Goal: Transaction & Acquisition: Purchase product/service

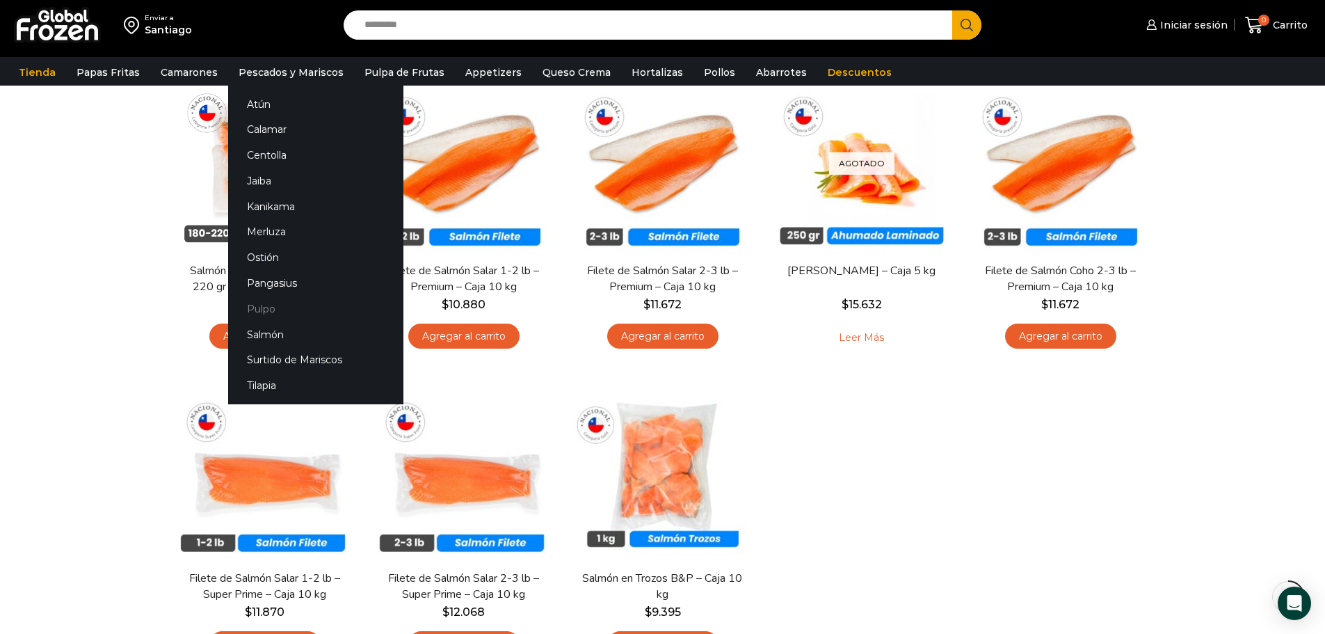
click at [271, 315] on link "Pulpo" at bounding box center [315, 309] width 175 height 26
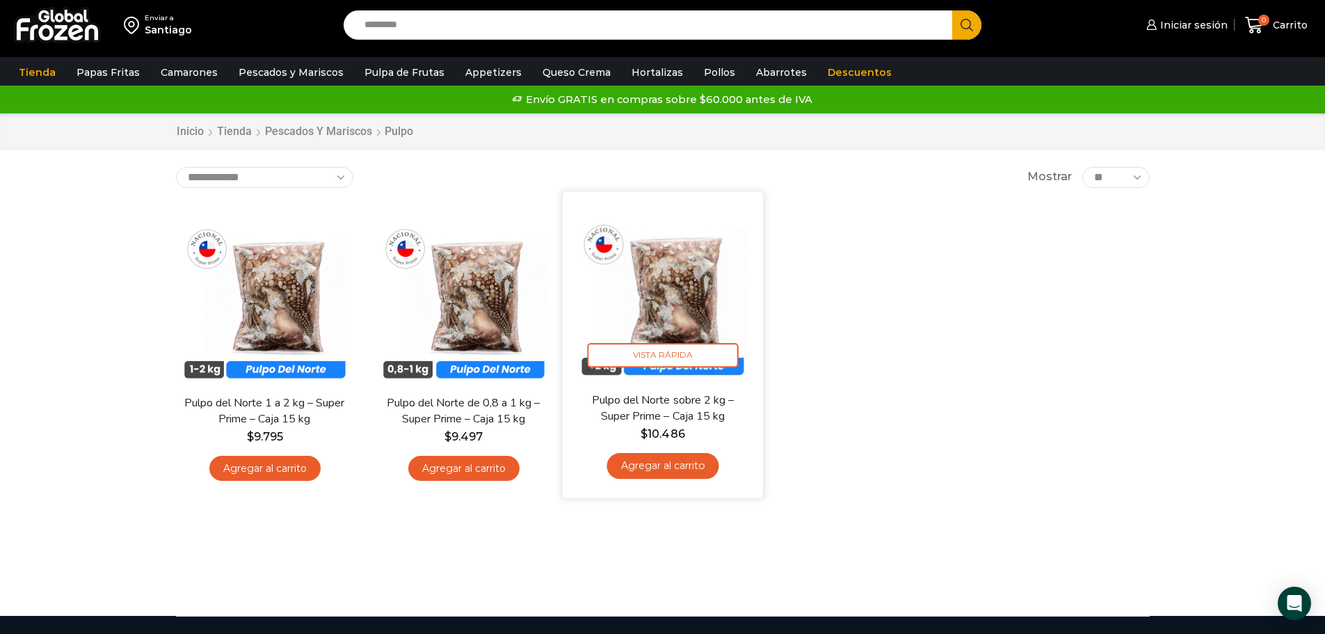
click at [686, 277] on img at bounding box center [662, 291] width 179 height 179
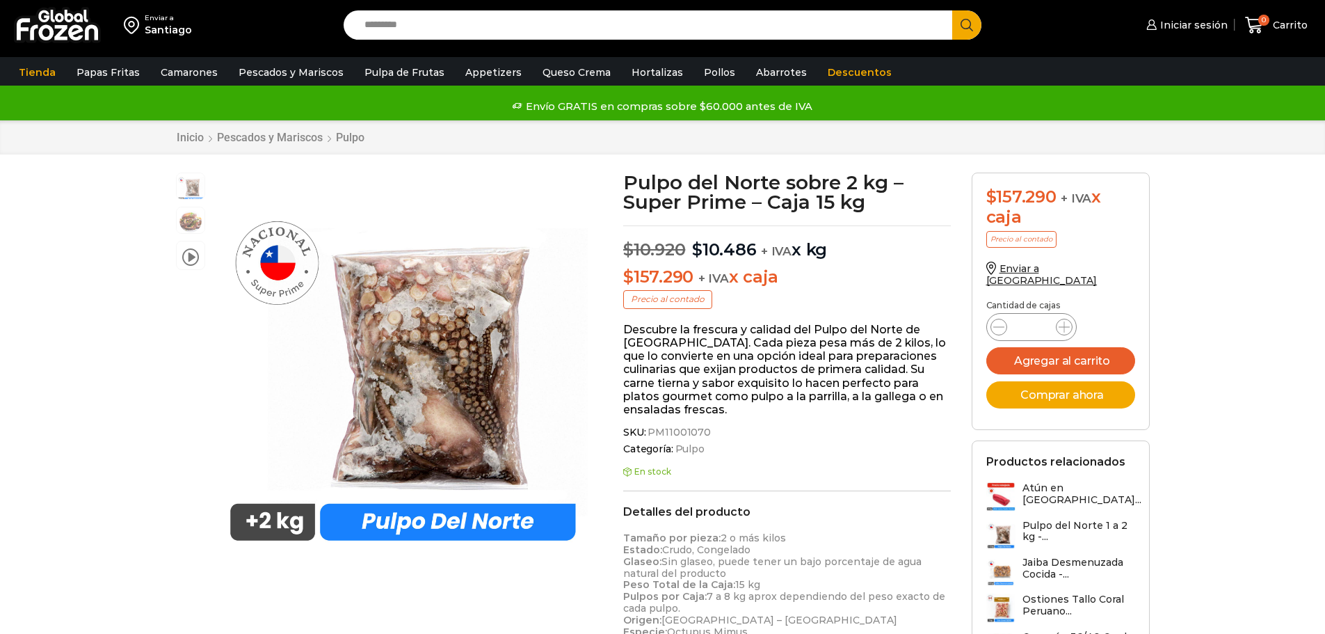
scroll to position [1, 0]
